Goal: Obtain resource: Download file/media

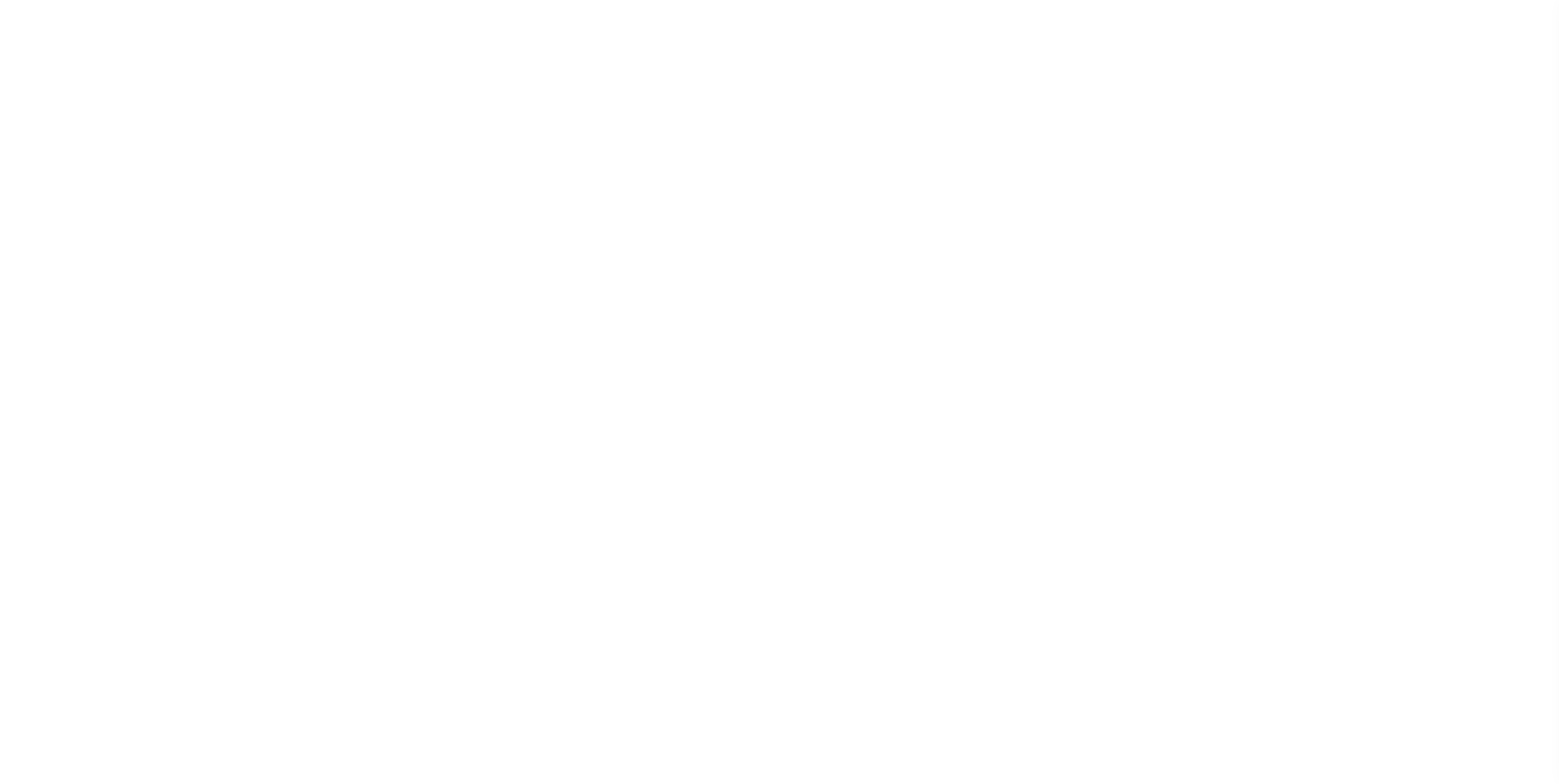
select select
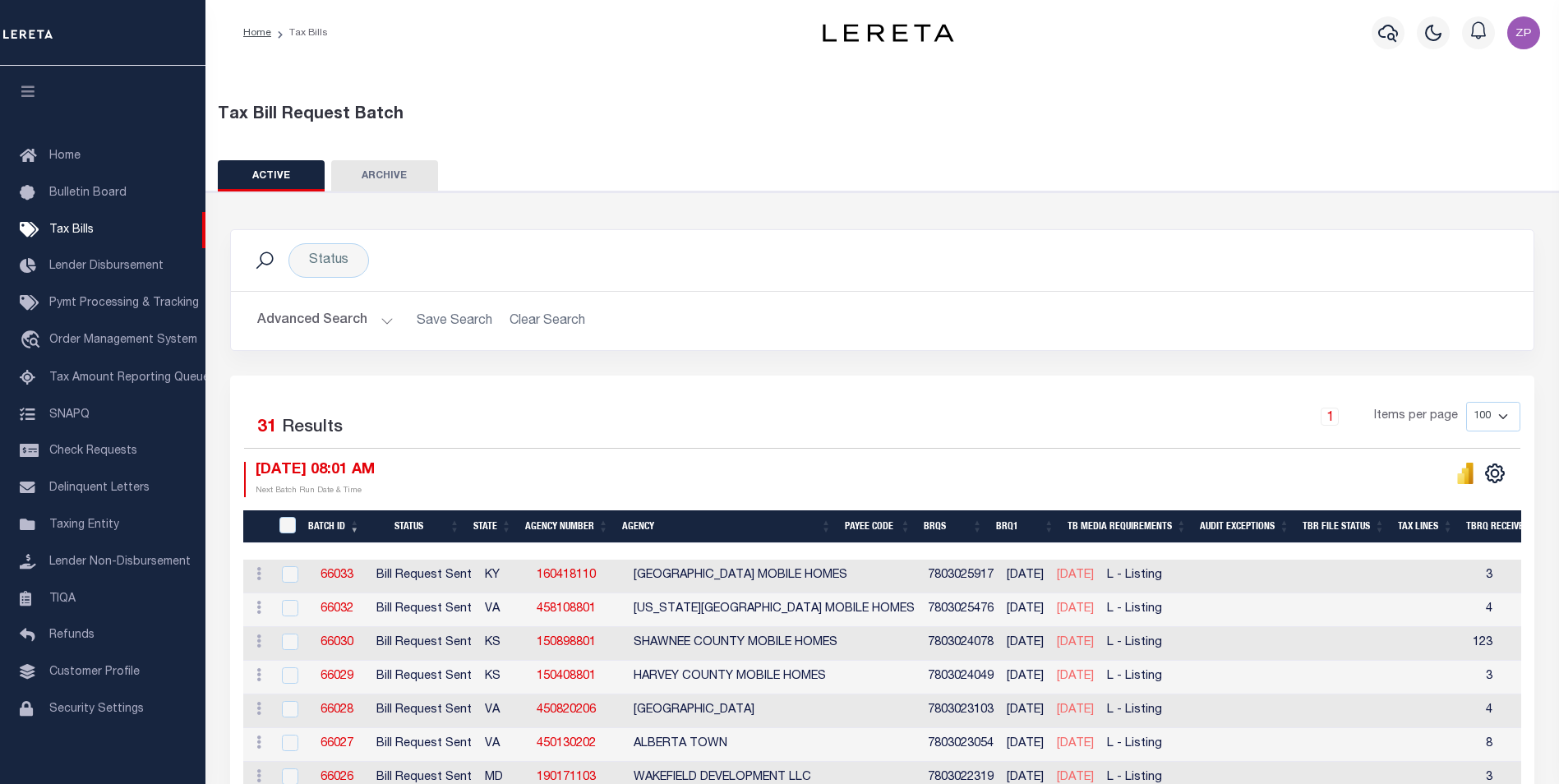
click at [341, 320] on button "Advanced Search" at bounding box center [325, 321] width 137 height 32
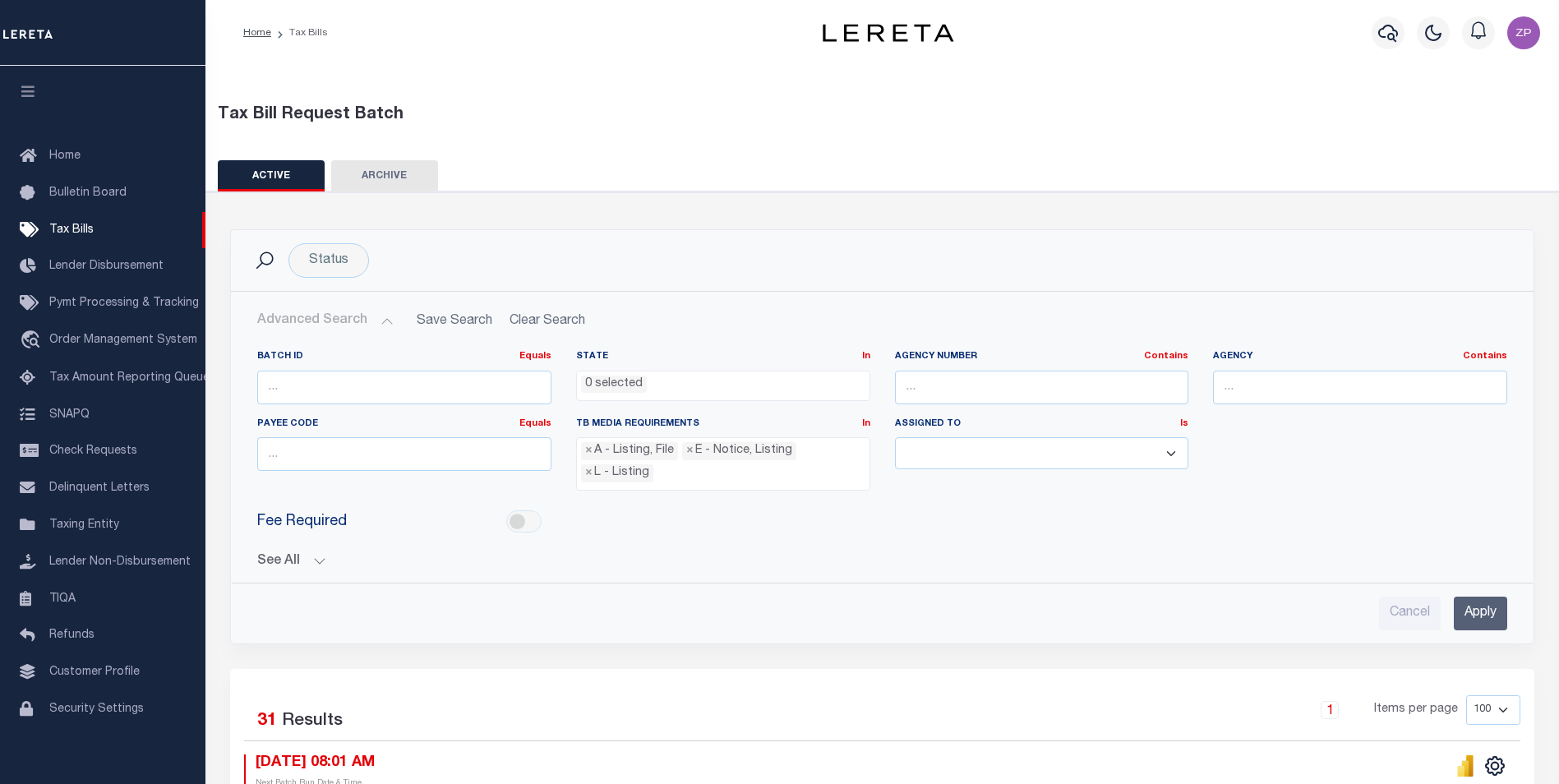
click at [273, 560] on button "See All" at bounding box center [882, 561] width 1250 height 16
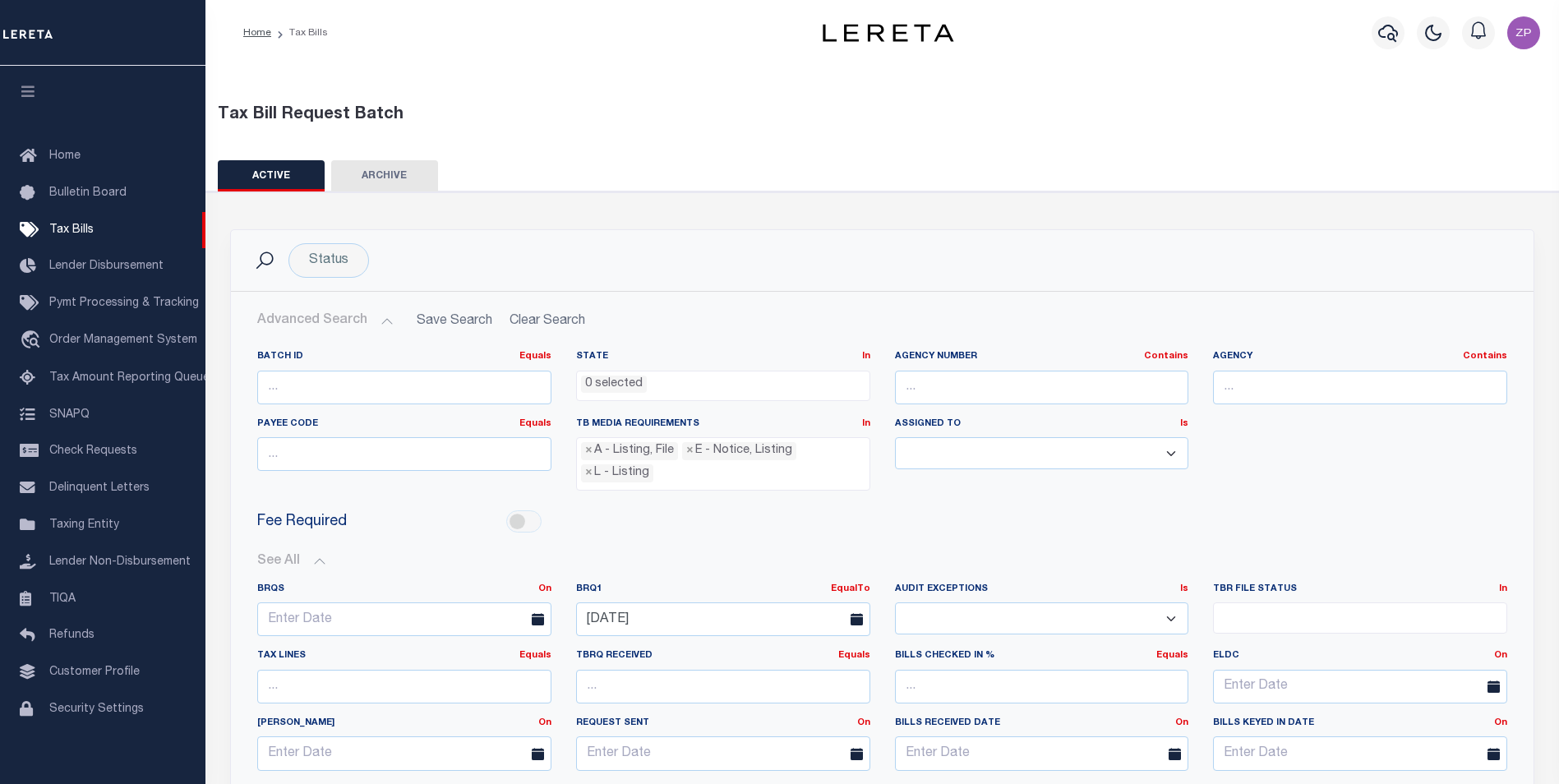
click at [862, 617] on icon at bounding box center [856, 618] width 12 height 12
click at [856, 618] on icon at bounding box center [856, 618] width 12 height 12
click at [835, 618] on input "[DATE]" at bounding box center [723, 619] width 294 height 33
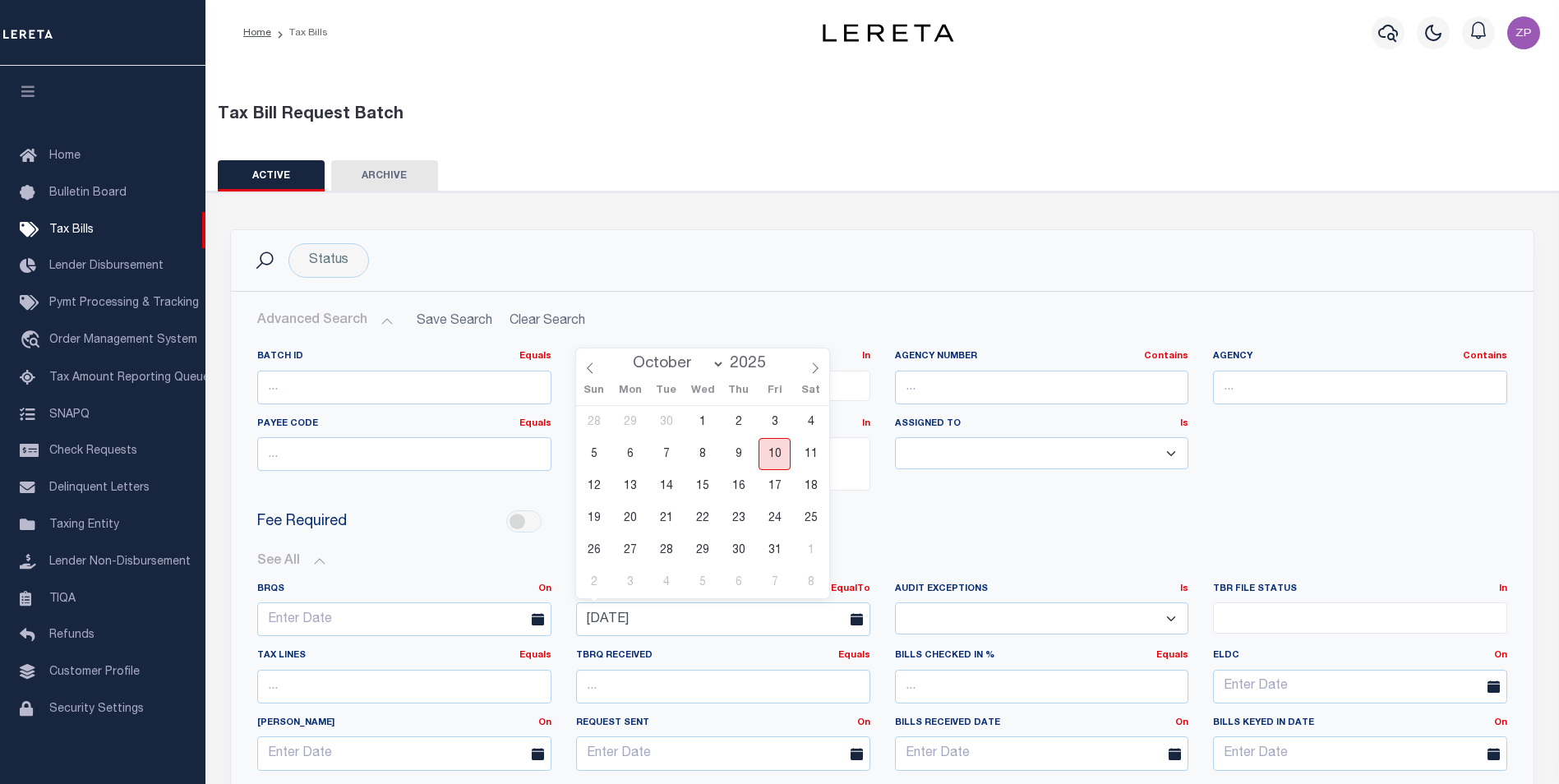
click at [778, 451] on span "10" at bounding box center [774, 454] width 32 height 32
type input "[DATE]"
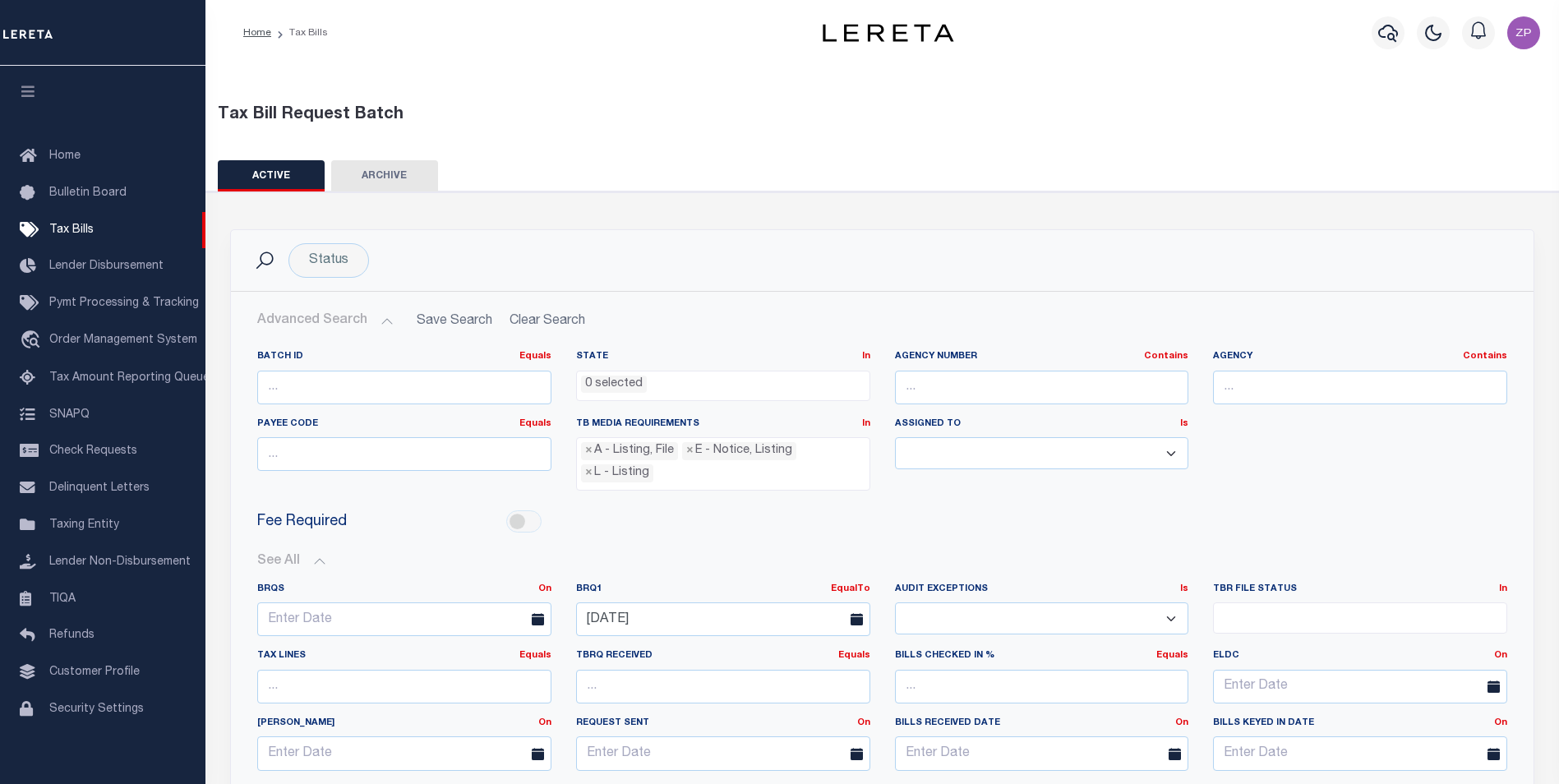
click at [885, 649] on div "Bills Checked In % Equals Equals Is Not Equal To Is Greater Than Is Less Than" at bounding box center [1042, 683] width 319 height 67
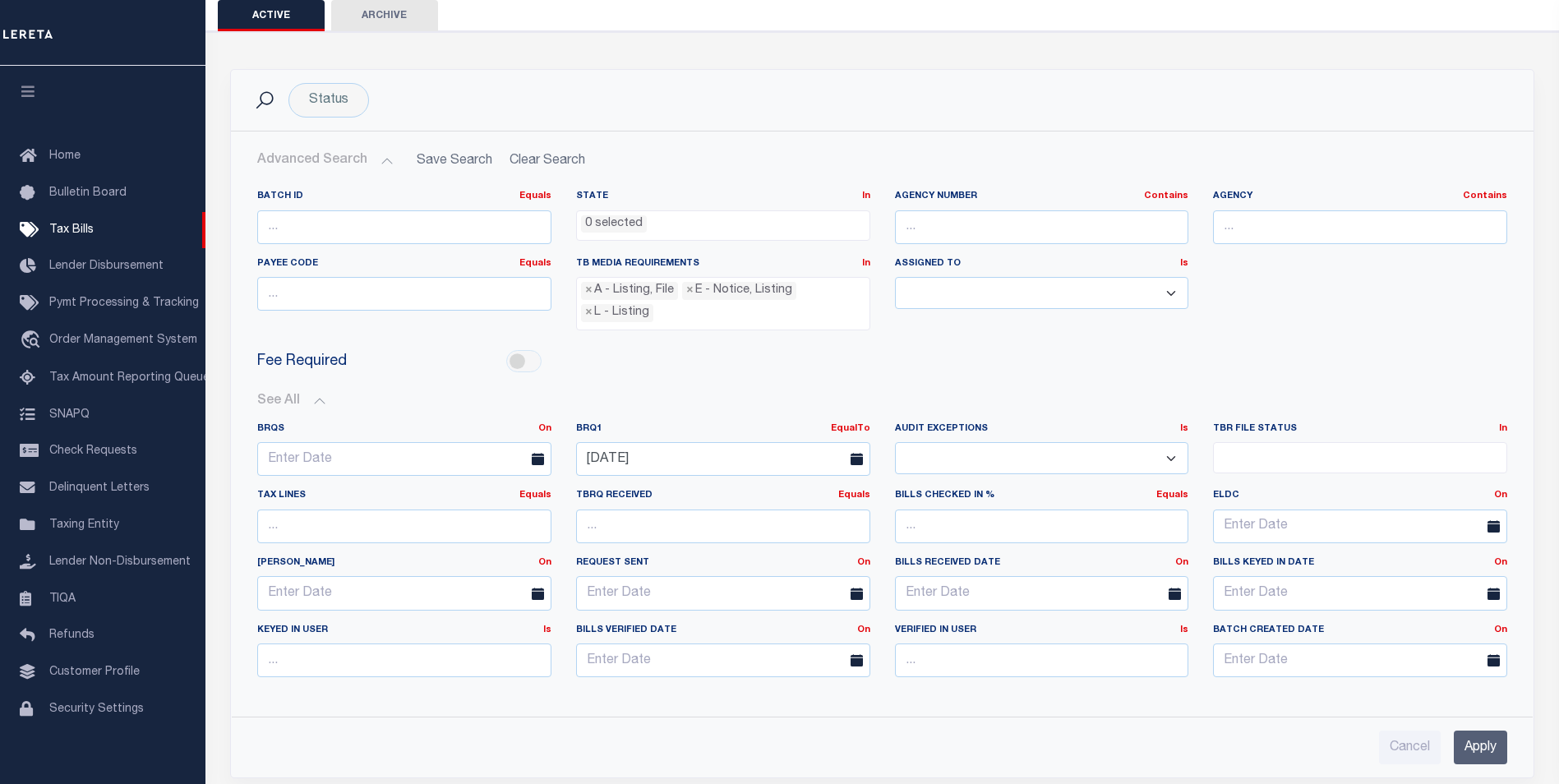
scroll to position [165, 0]
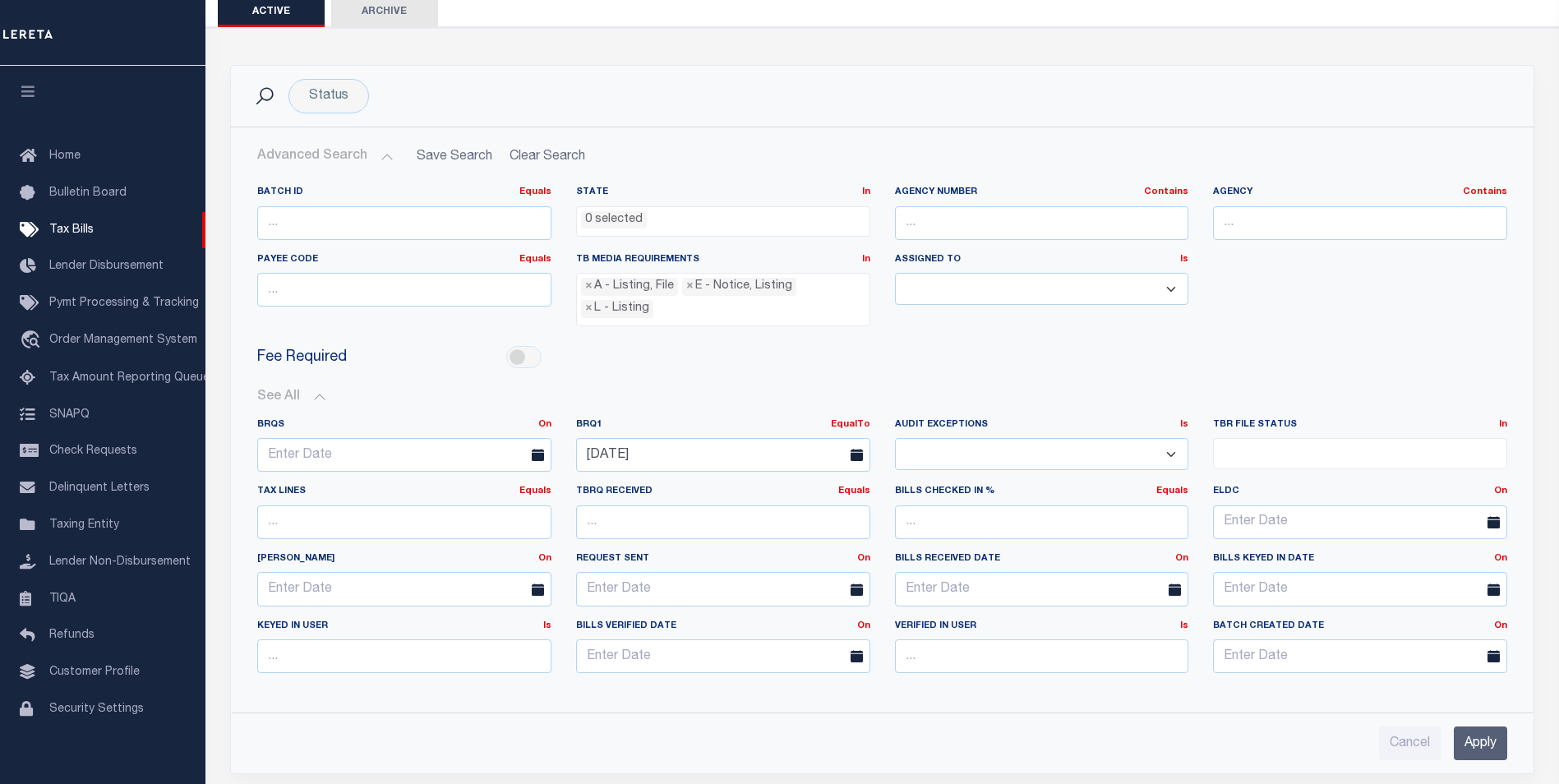
click at [1472, 740] on input "Apply" at bounding box center [1480, 743] width 53 height 33
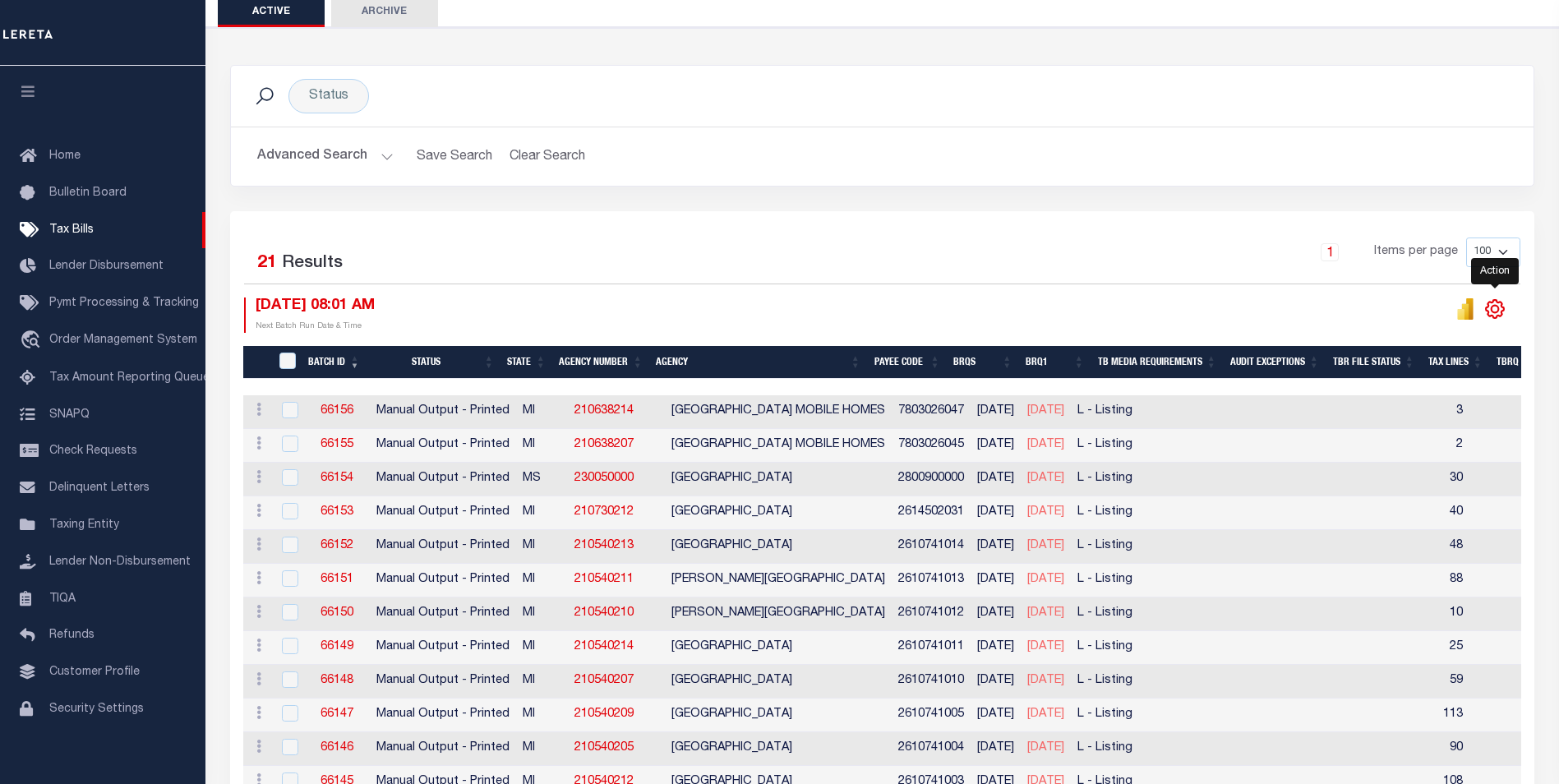
click at [1499, 317] on icon at bounding box center [1494, 308] width 18 height 18
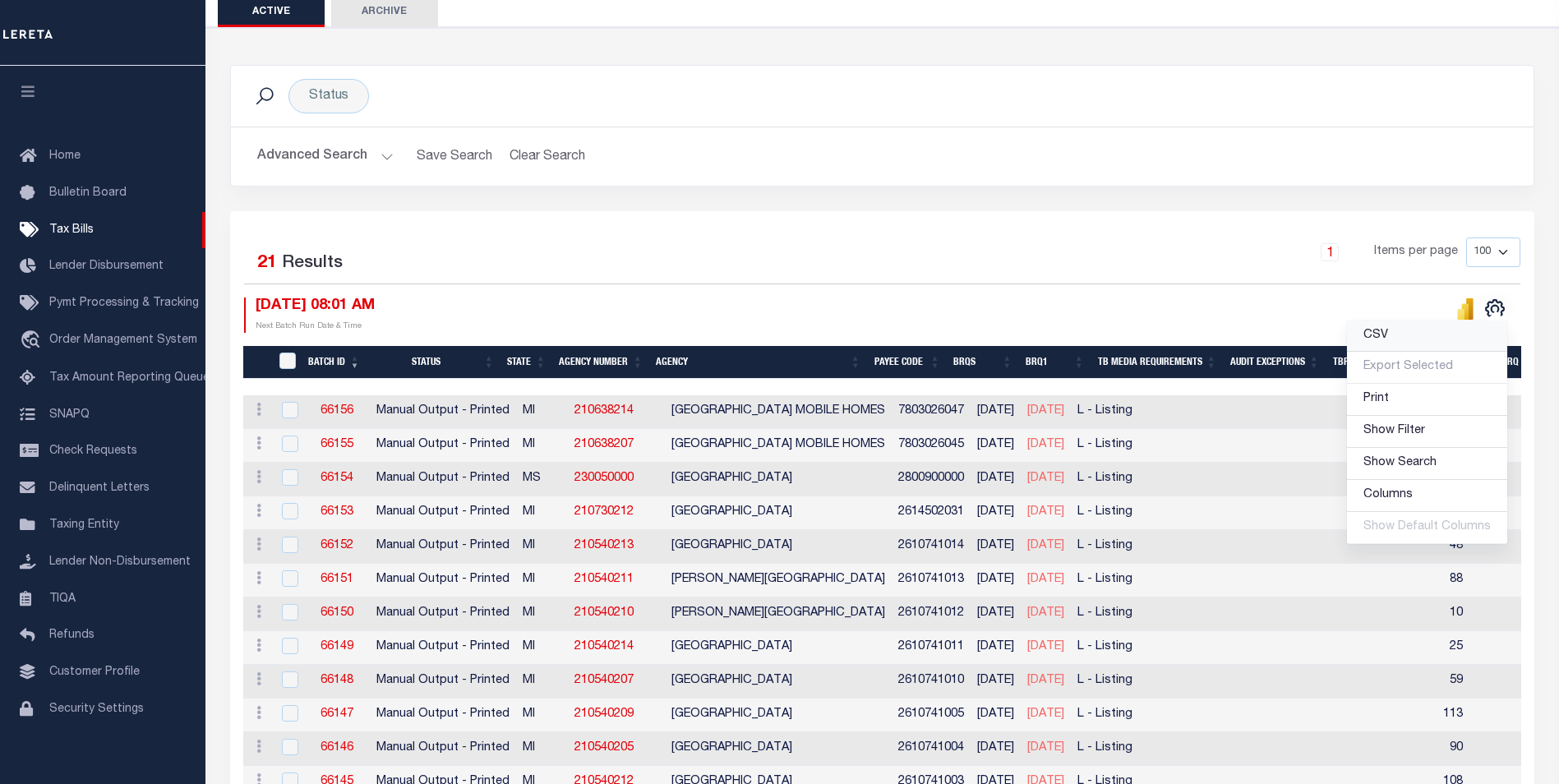
click at [1398, 340] on link "CSV" at bounding box center [1427, 337] width 160 height 32
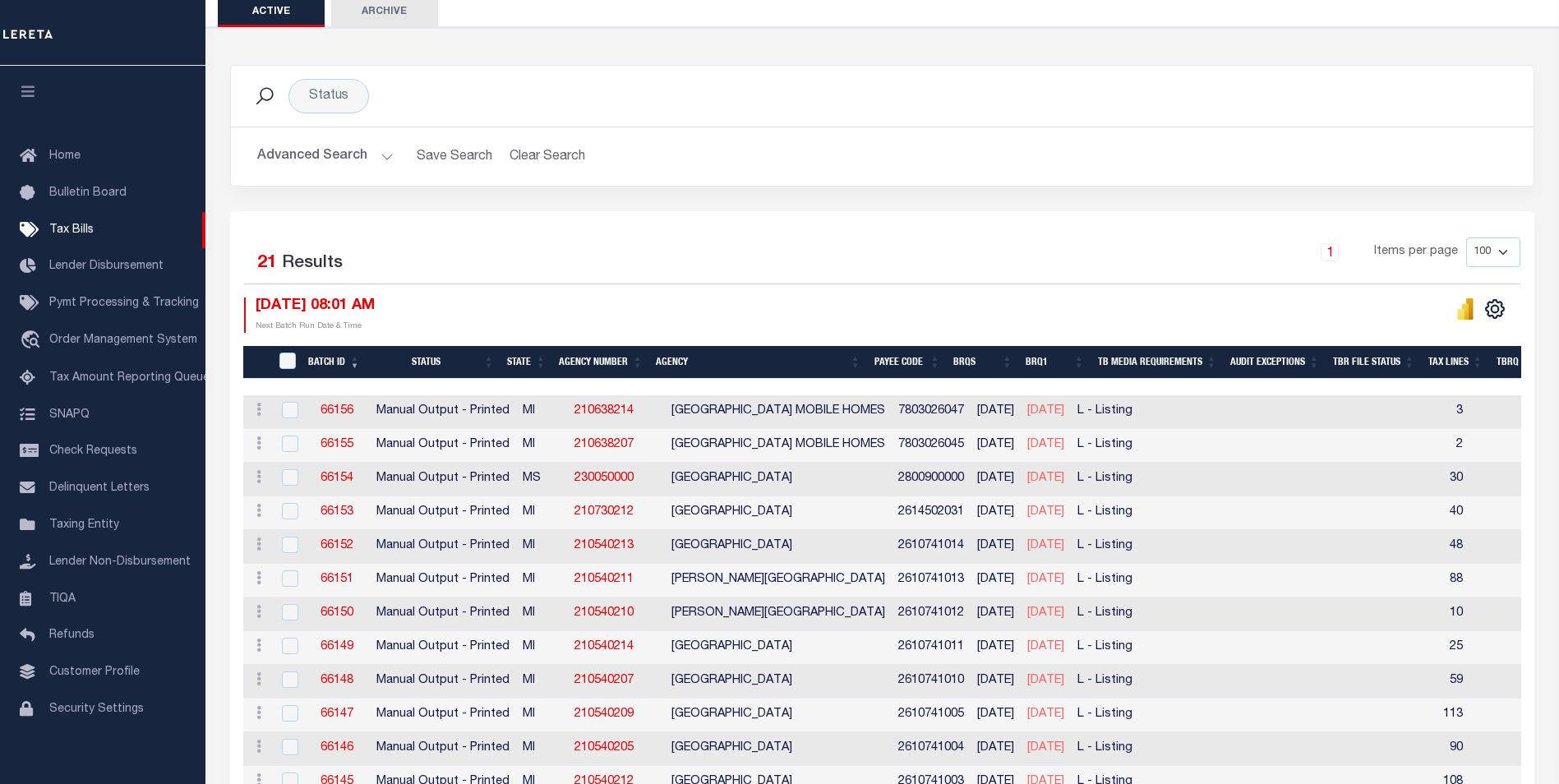
click at [1538, 505] on div "Selected 21 Results 1 Items per page 100 200 500 1000 [DATE] 08:01 AM" at bounding box center [882, 663] width 1328 height 905
click at [1045, 319] on div at bounding box center [1202, 315] width 638 height 35
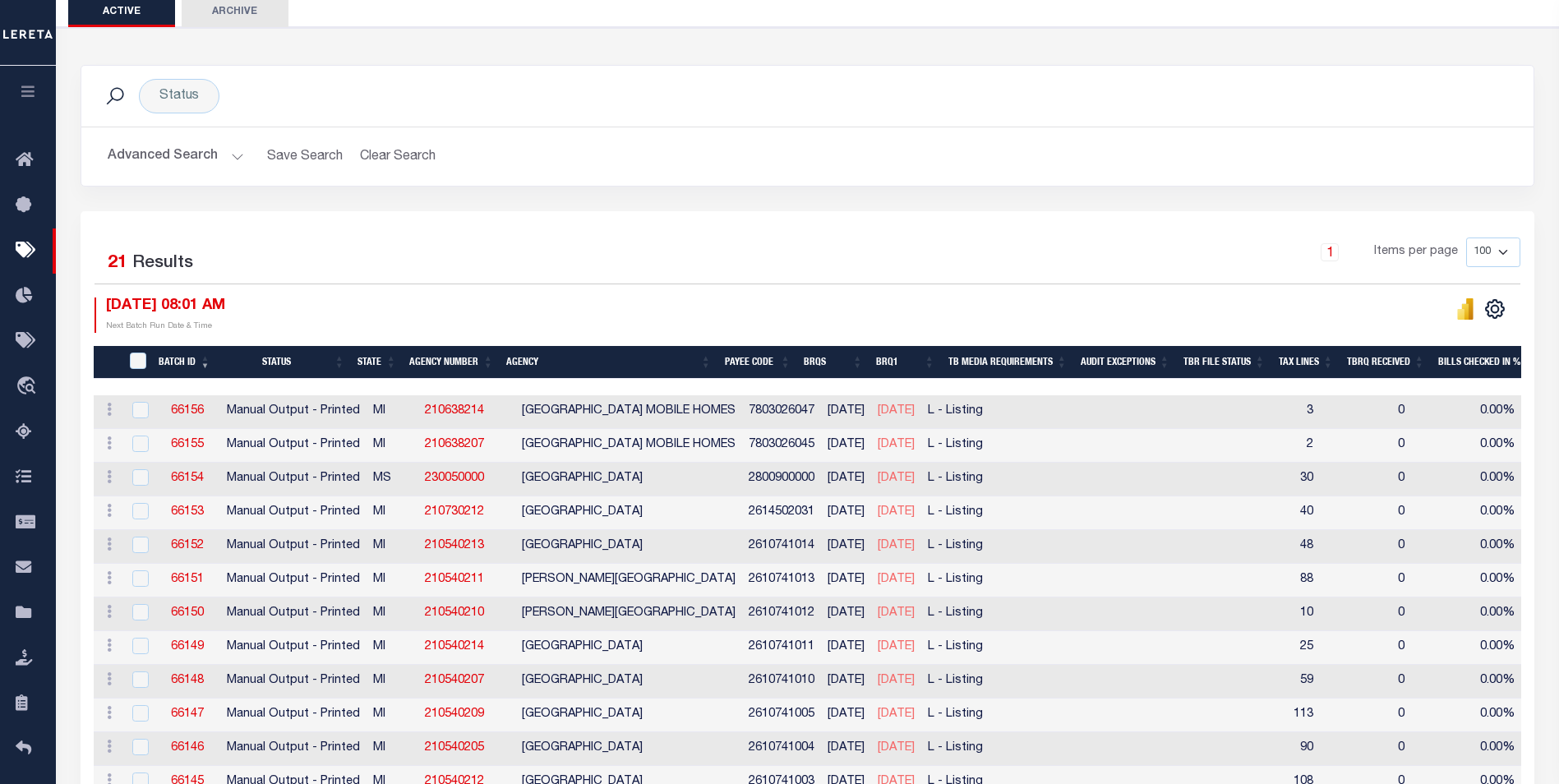
drag, startPoint x: 1236, startPoint y: 305, endPoint x: 1006, endPoint y: 318, distance: 230.4
click at [1236, 305] on div at bounding box center [1164, 315] width 713 height 35
